Goal: Book appointment/travel/reservation

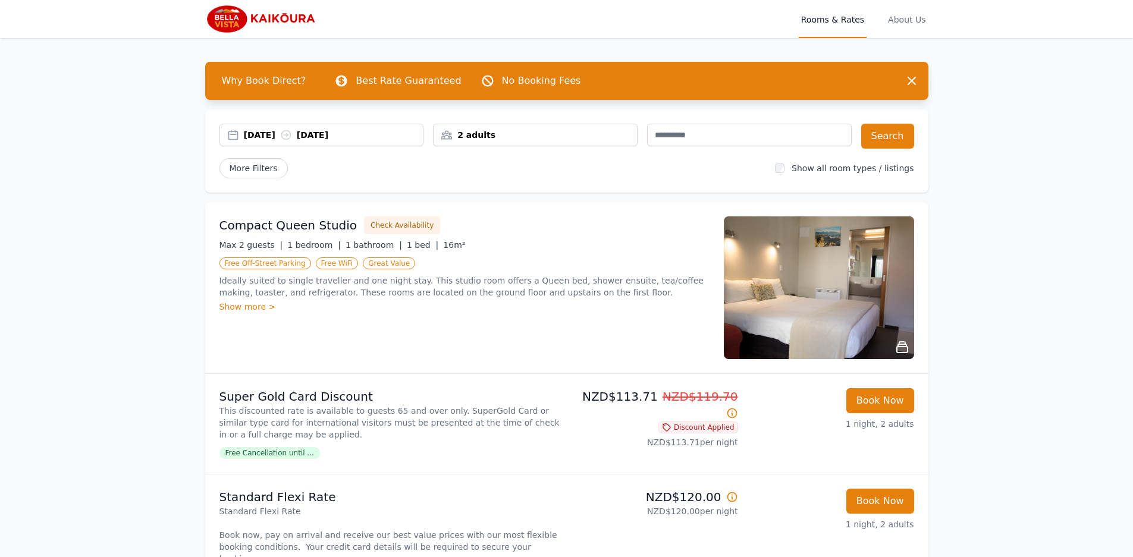
click at [264, 139] on div "[DATE] [DATE]" at bounding box center [334, 135] width 180 height 12
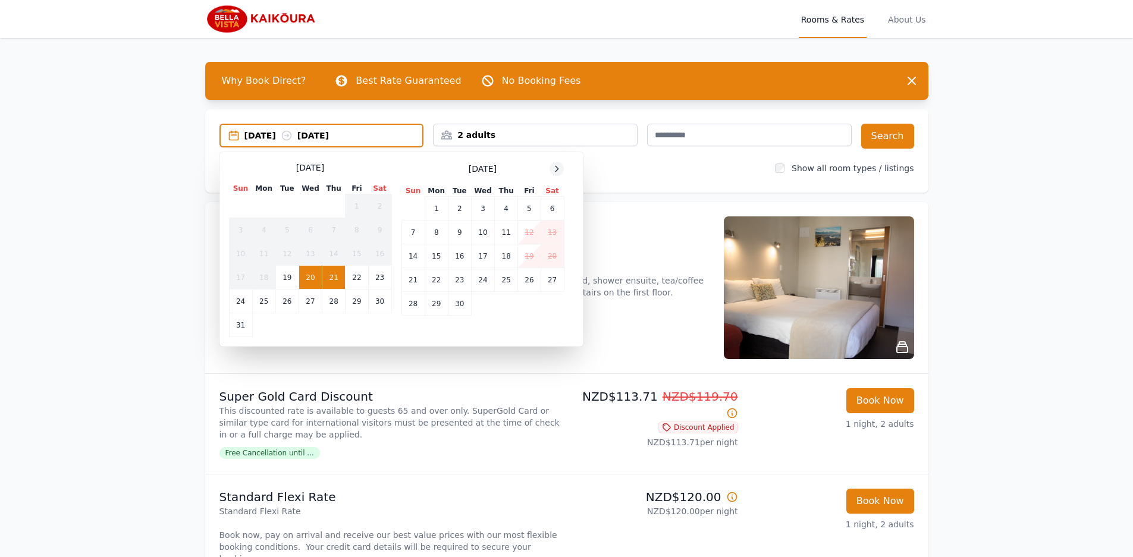
click at [560, 172] on icon at bounding box center [557, 169] width 10 height 10
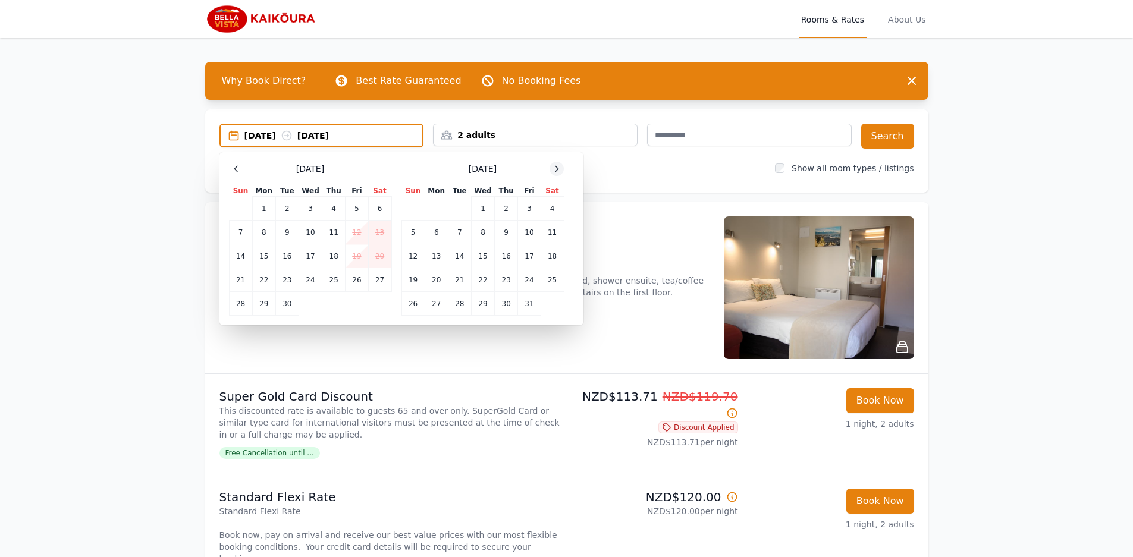
click at [560, 171] on icon at bounding box center [557, 169] width 10 height 10
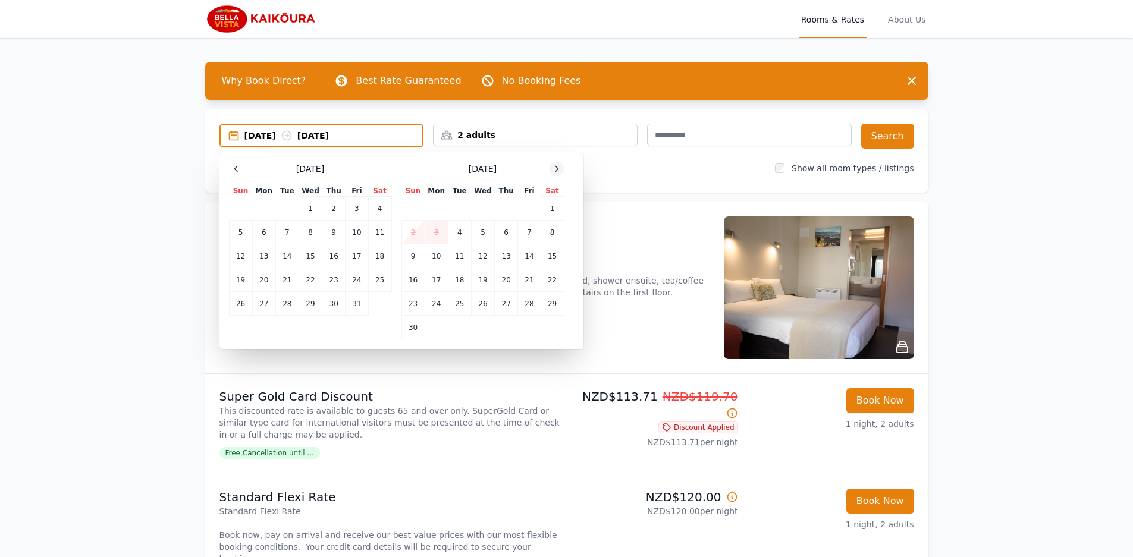
click at [560, 171] on icon at bounding box center [557, 169] width 10 height 10
click at [504, 209] on td "4" at bounding box center [506, 209] width 23 height 24
click at [524, 211] on td "5" at bounding box center [529, 209] width 23 height 24
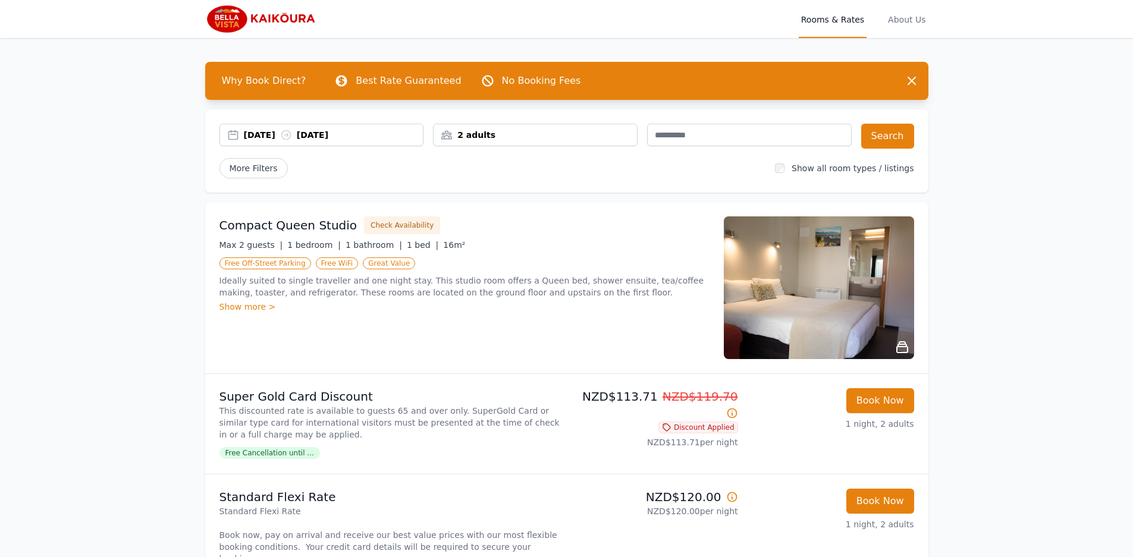
click at [555, 138] on div "2 adults" at bounding box center [535, 135] width 203 height 12
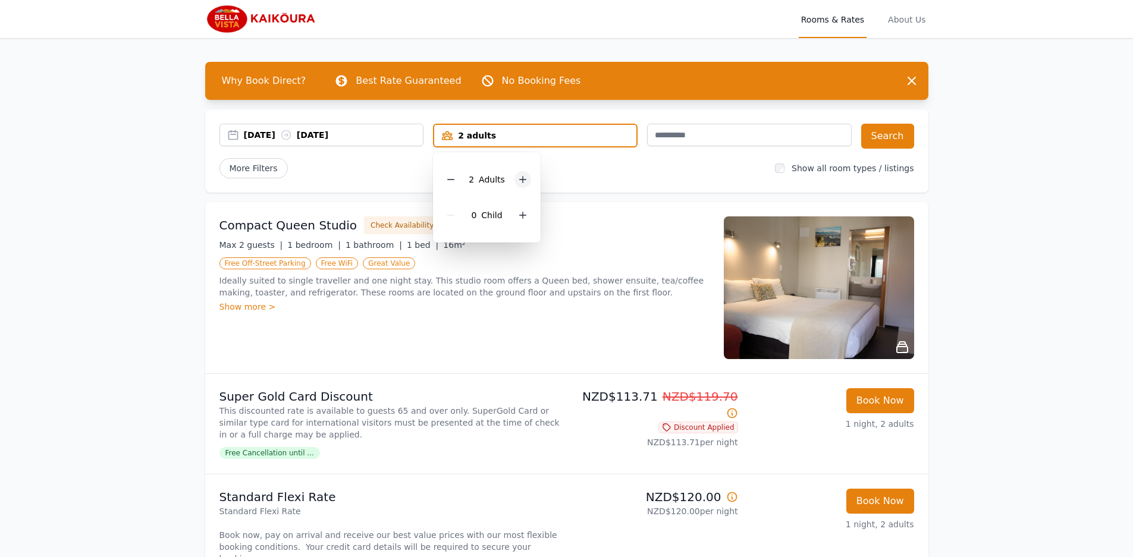
click at [523, 177] on icon at bounding box center [523, 180] width 10 height 10
click at [609, 174] on div "More Filters" at bounding box center [492, 168] width 547 height 20
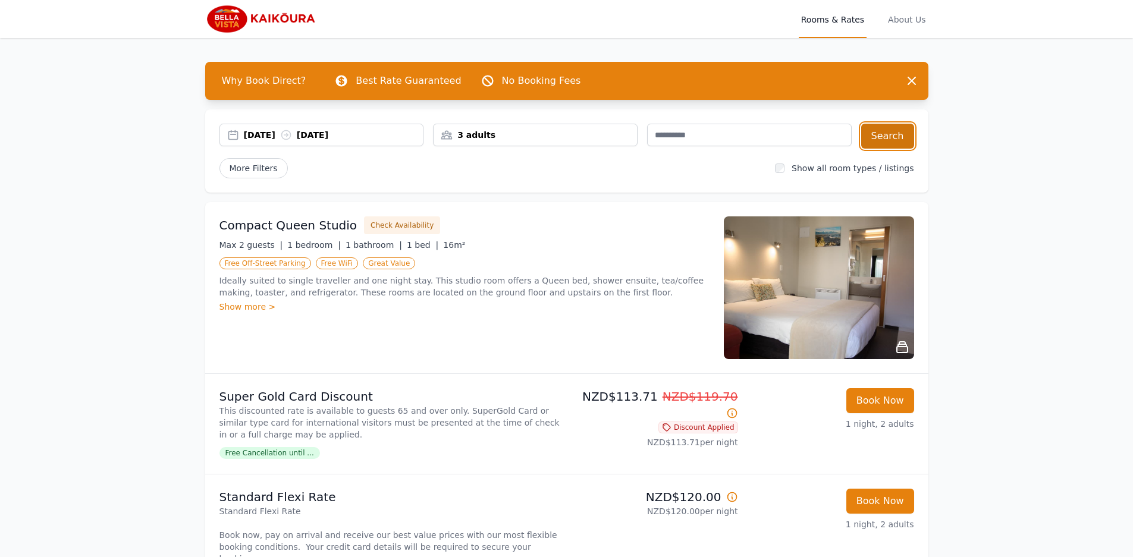
click at [905, 130] on button "Search" at bounding box center [887, 136] width 53 height 25
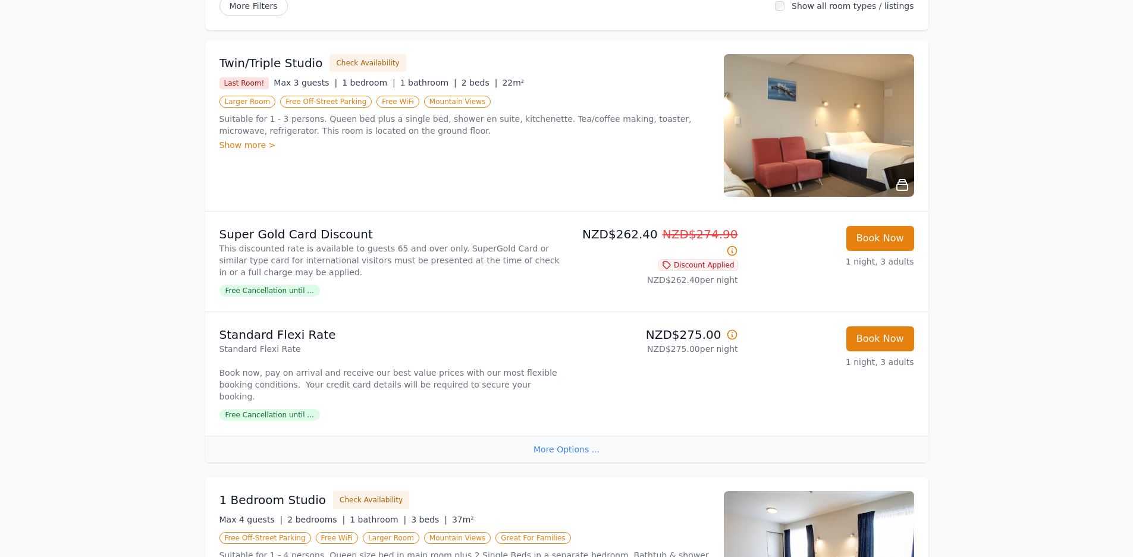
scroll to position [159, 0]
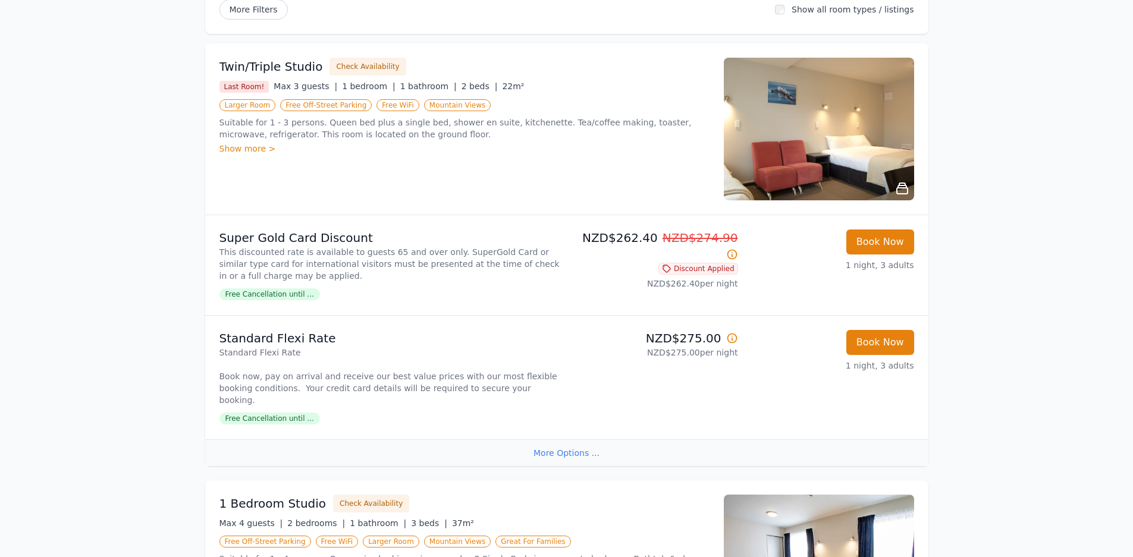
click at [296, 413] on span "Free Cancellation until ..." at bounding box center [269, 419] width 101 height 12
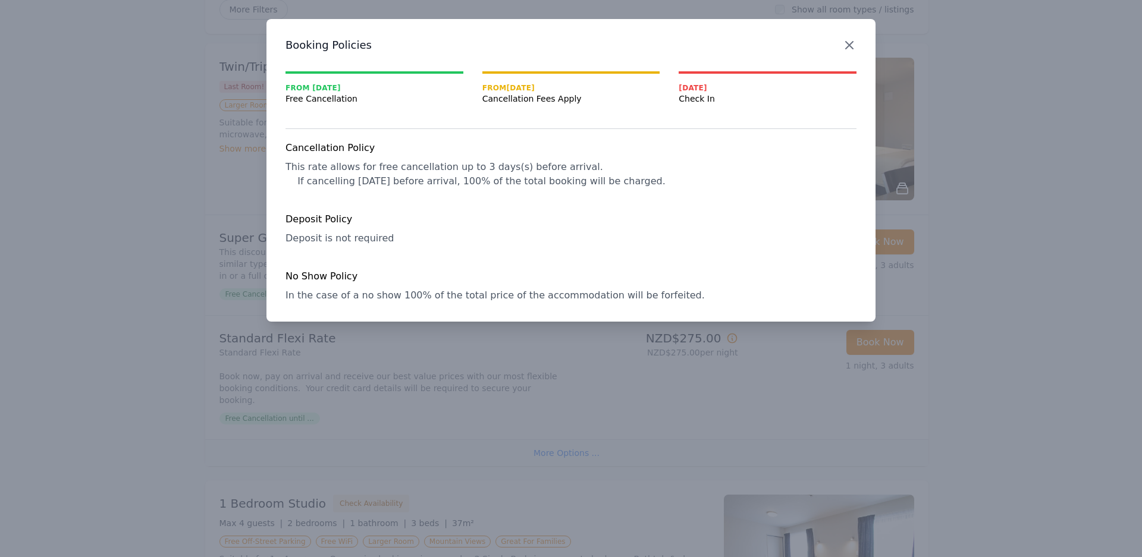
click at [854, 44] on icon "button" at bounding box center [849, 45] width 14 height 14
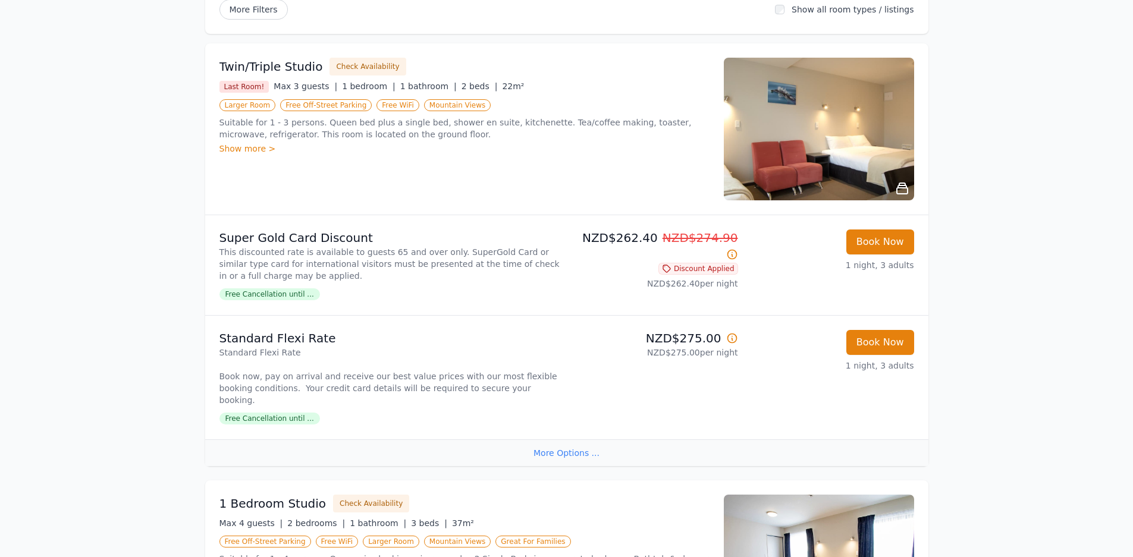
click at [734, 339] on icon at bounding box center [732, 338] width 12 height 12
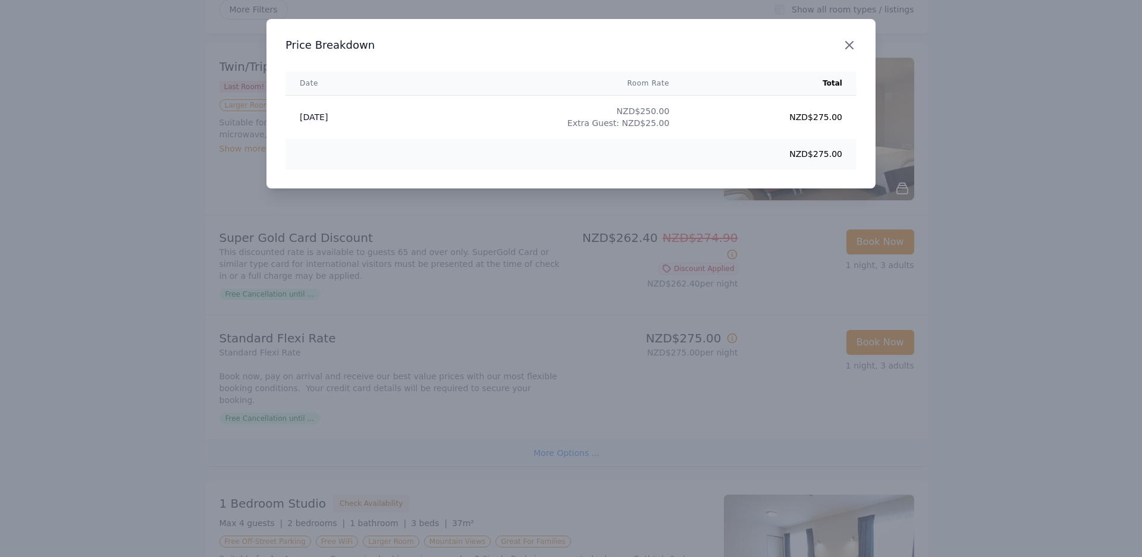
click at [849, 45] on icon "button" at bounding box center [849, 45] width 7 height 7
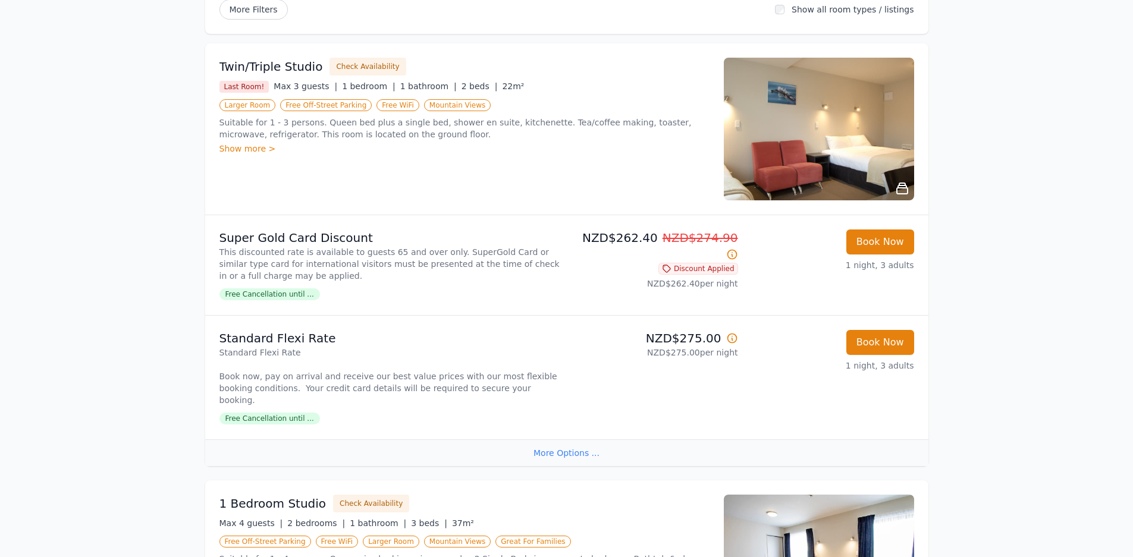
scroll to position [0, 0]
